Goal: Task Accomplishment & Management: Manage account settings

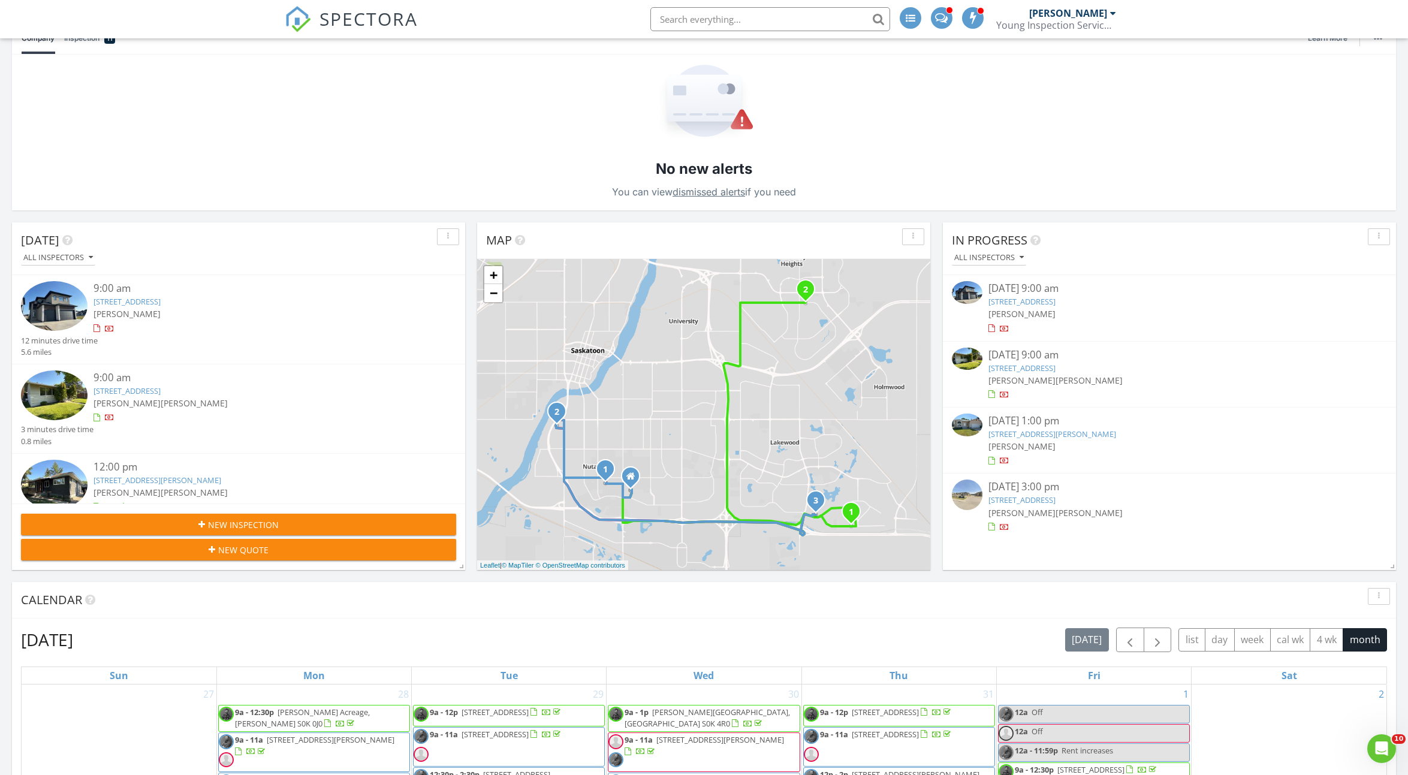
scroll to position [165, 0]
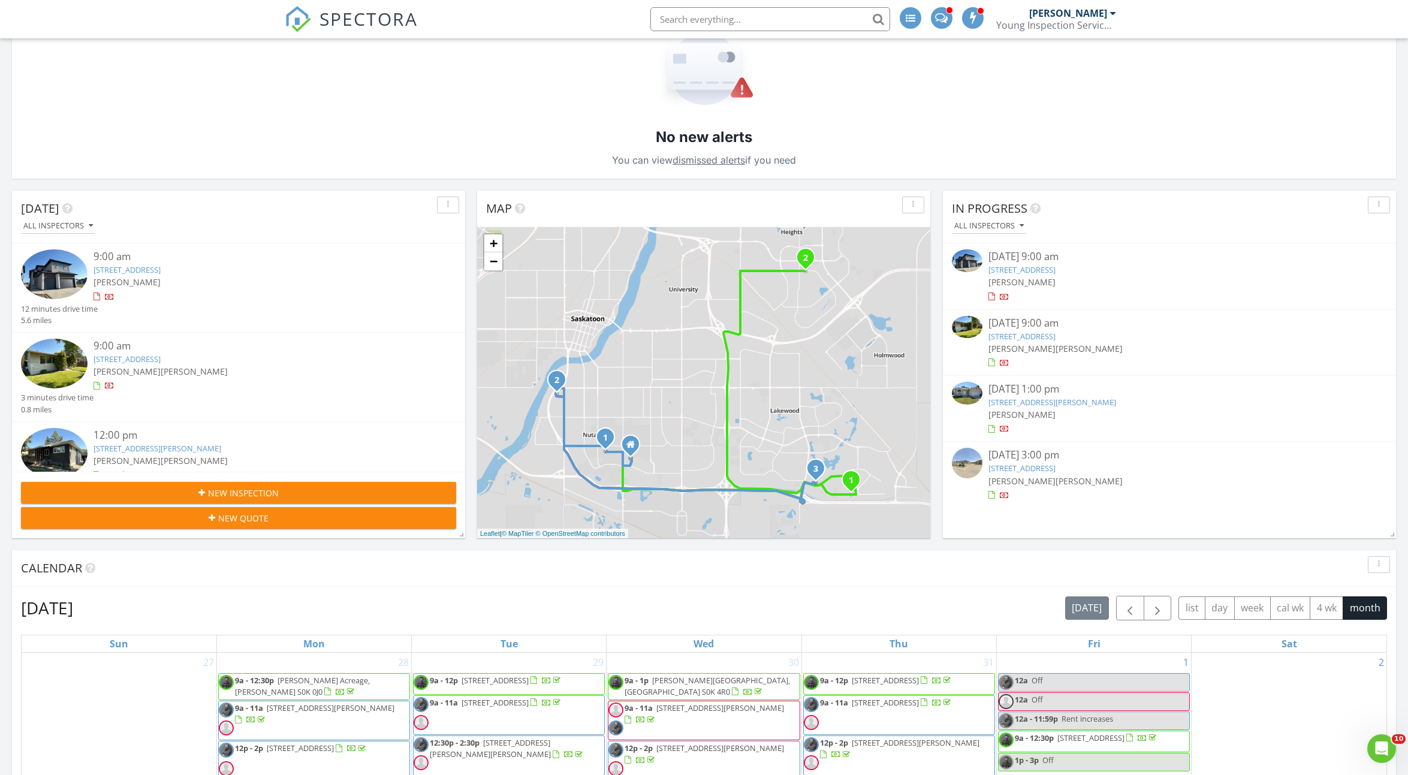
click at [1055, 334] on link "2431 Dufferin Ave, Saskatoon, SK S7J 1C3" at bounding box center [1021, 336] width 67 height 11
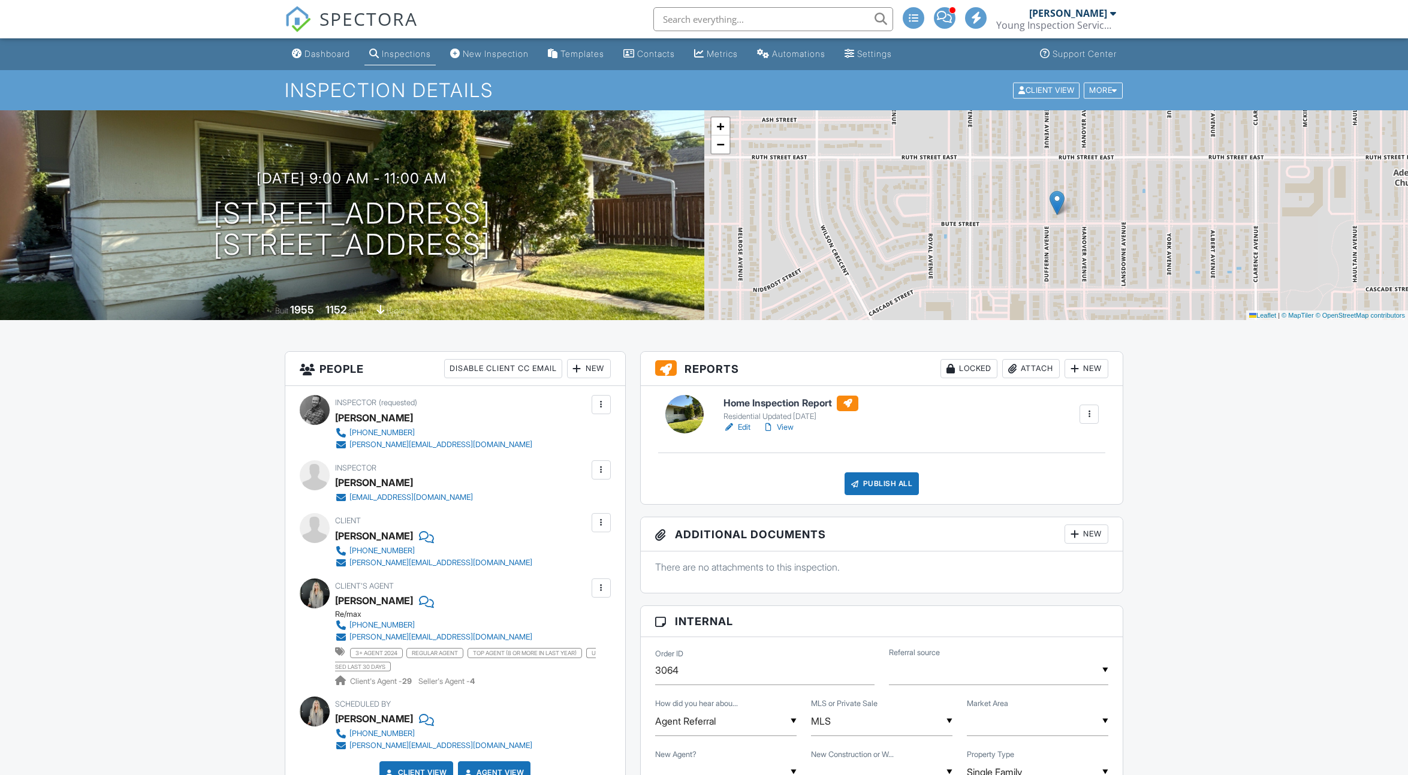
click at [749, 399] on h6 "Home Inspection Report" at bounding box center [790, 404] width 135 height 16
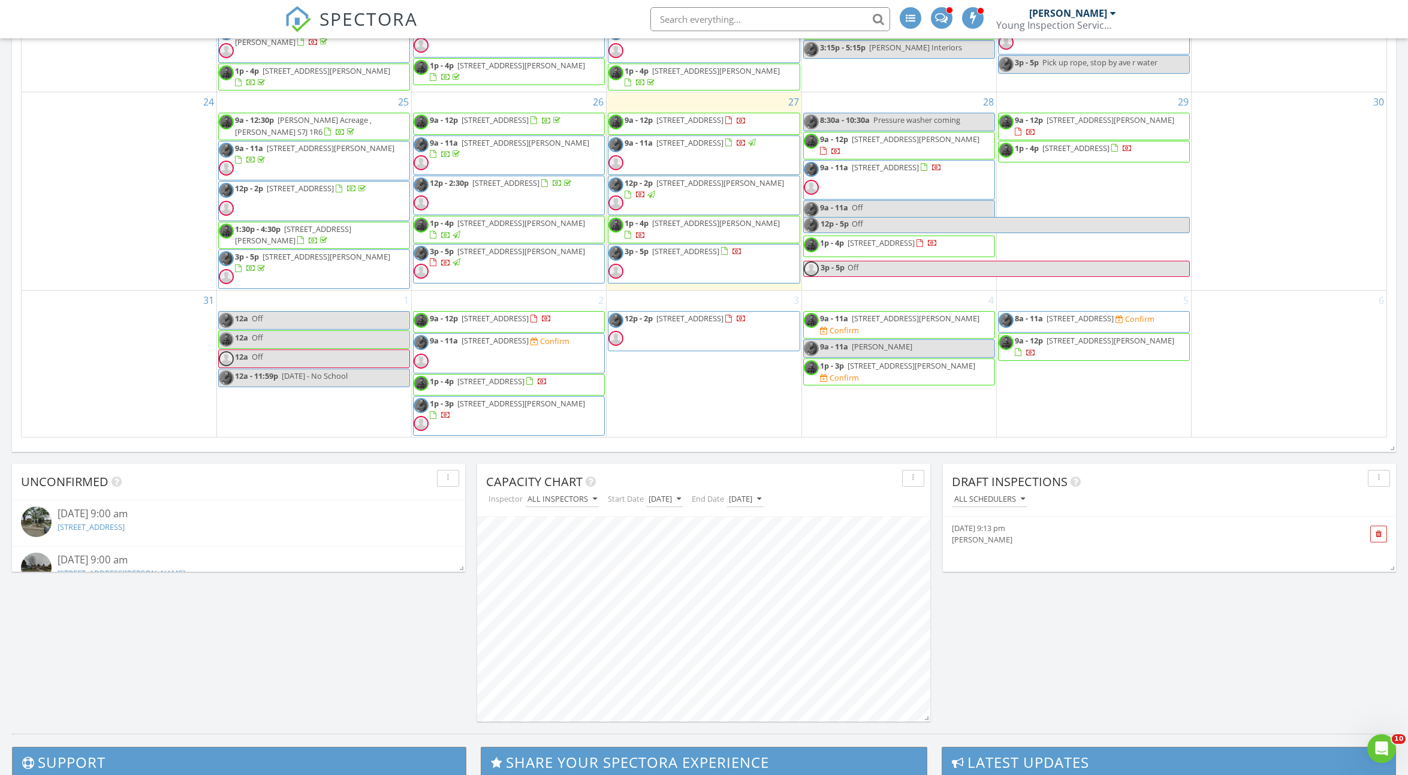
scroll to position [868, 0]
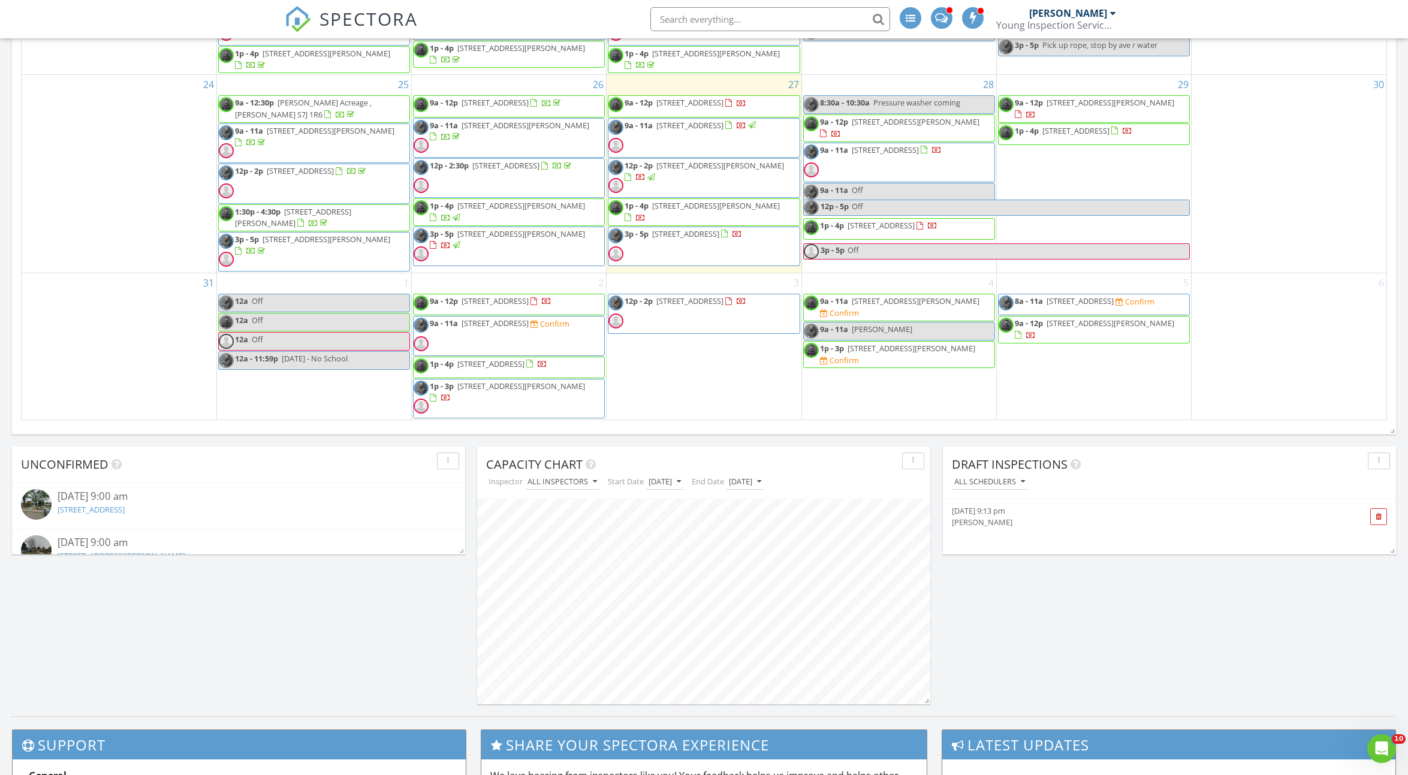
click at [940, 295] on span "235 McCormack Rd, Saskatoon S7M 4V1" at bounding box center [916, 300] width 128 height 11
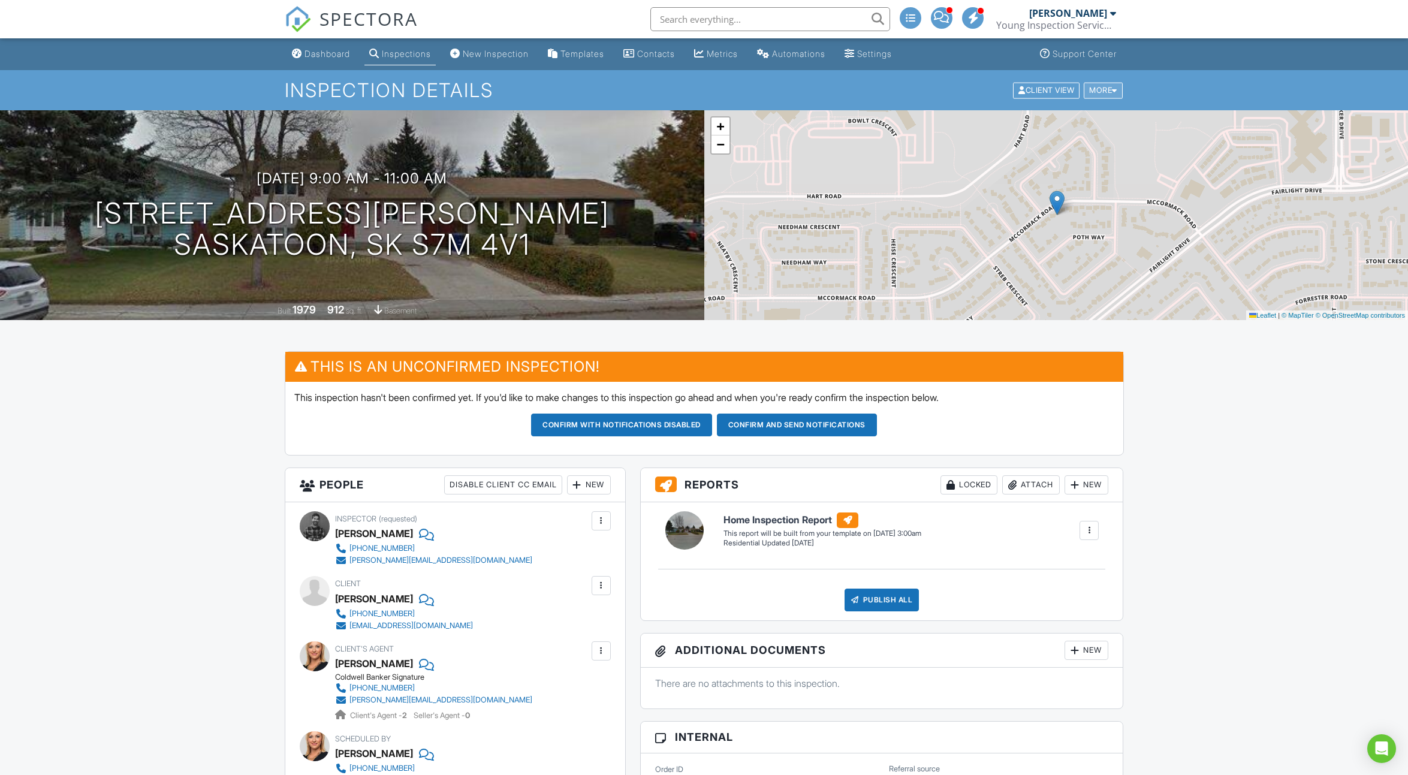
click at [1101, 92] on div "More" at bounding box center [1103, 90] width 39 height 16
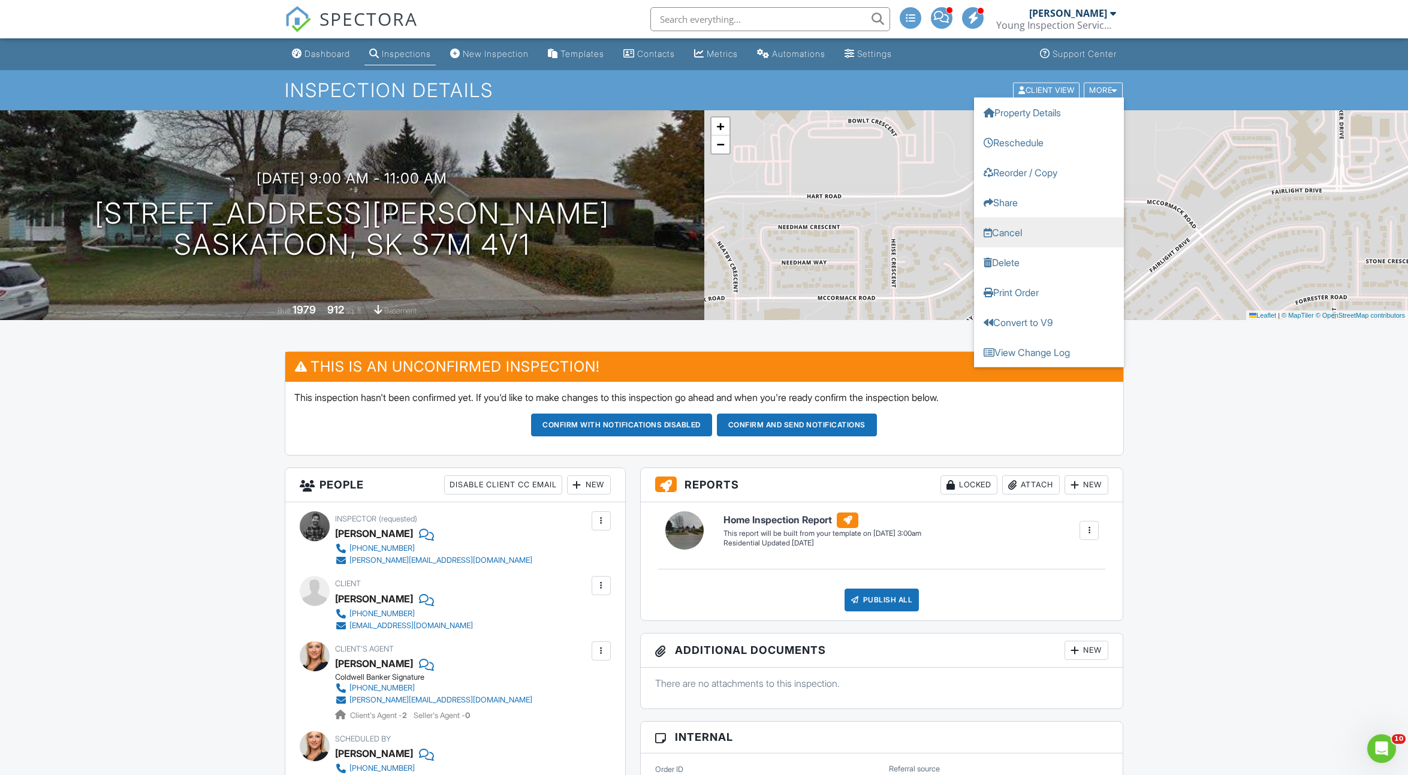
click at [1047, 234] on link "Cancel" at bounding box center [1049, 232] width 150 height 30
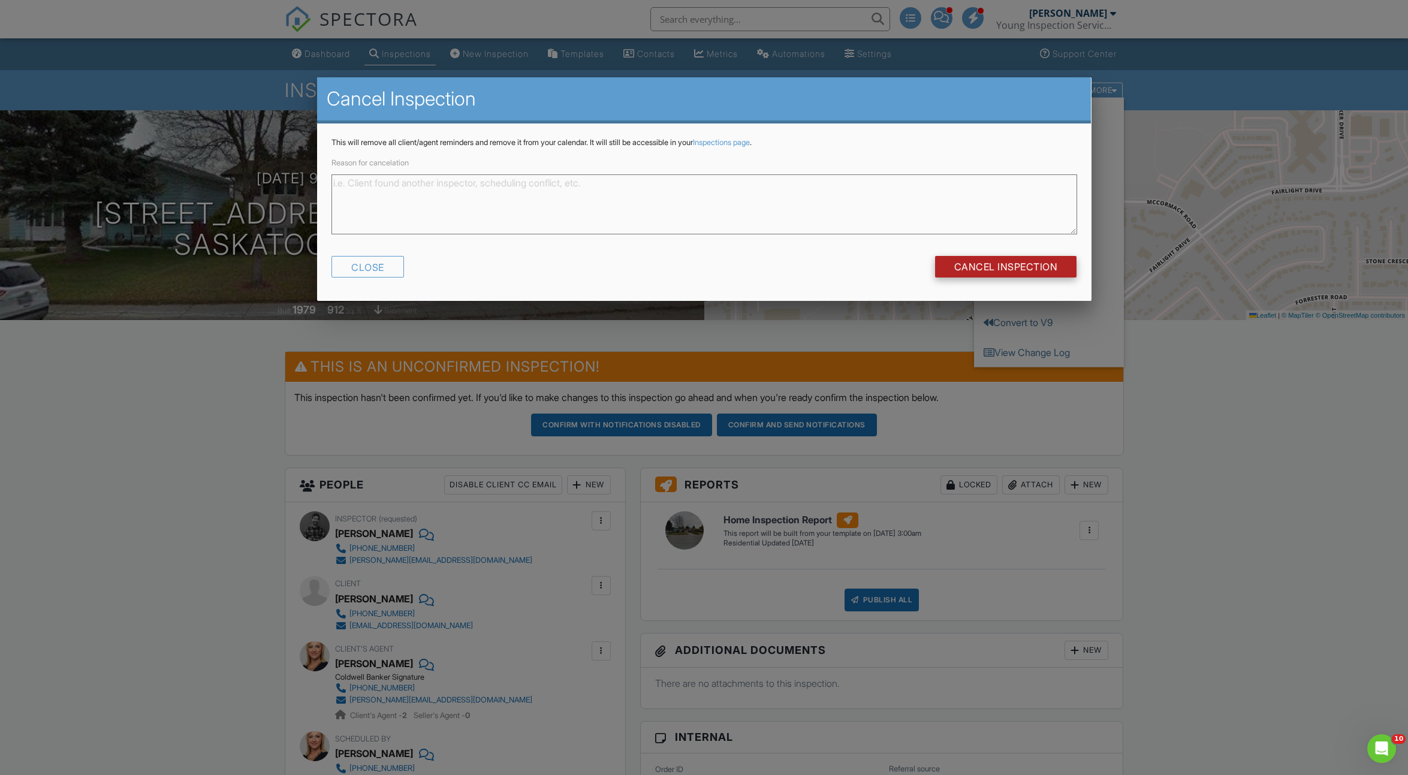
click at [1030, 269] on input "Cancel Inspection" at bounding box center [1006, 267] width 142 height 22
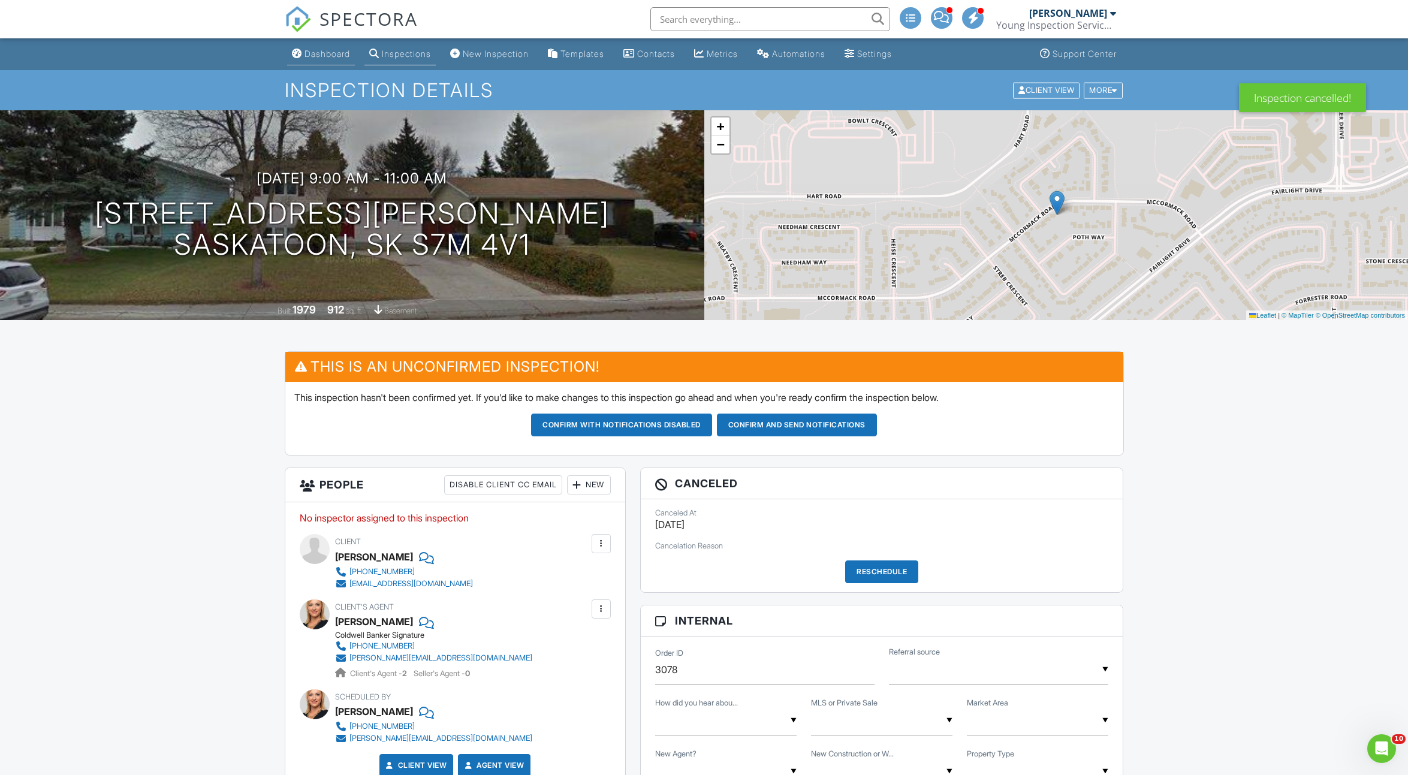
click at [314, 63] on link "Dashboard" at bounding box center [321, 54] width 68 height 22
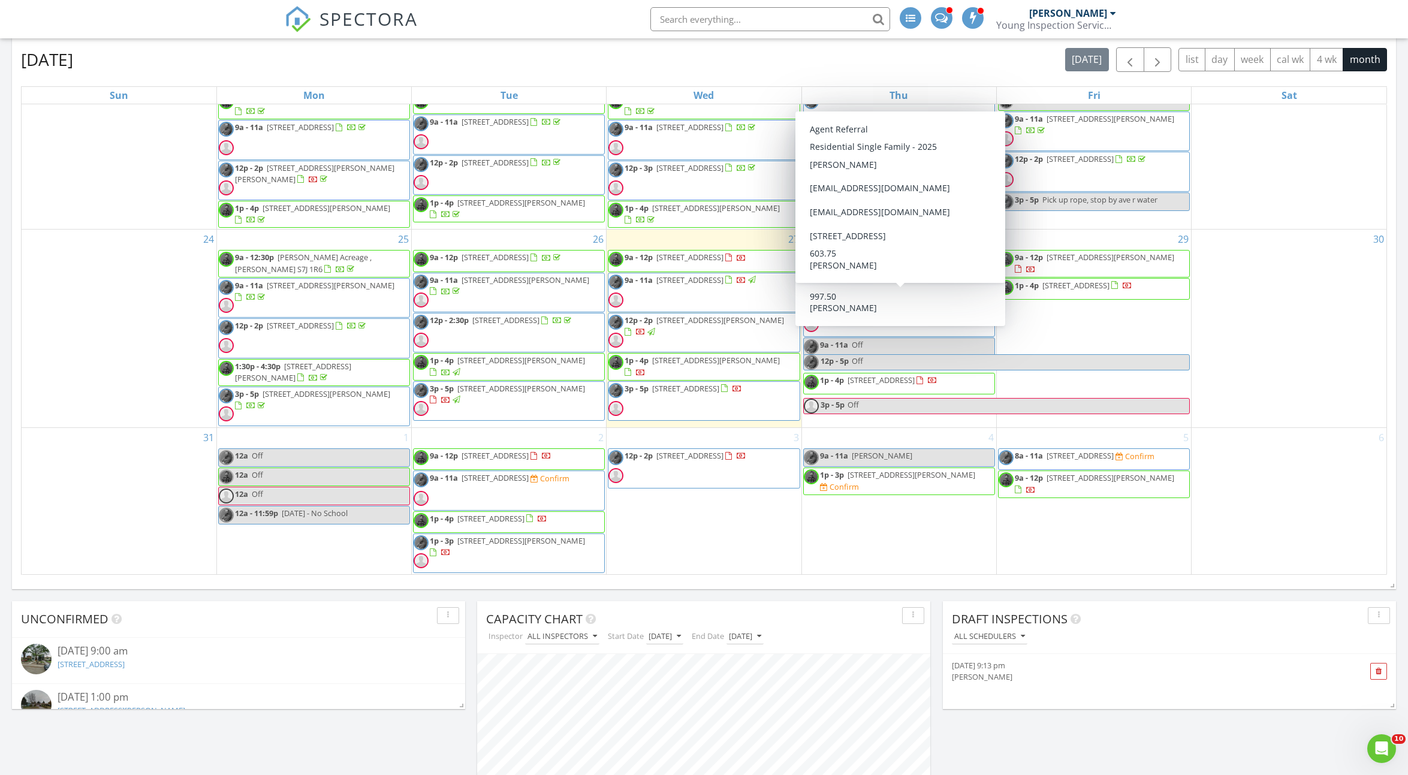
scroll to position [795, 0]
